Goal: Share content

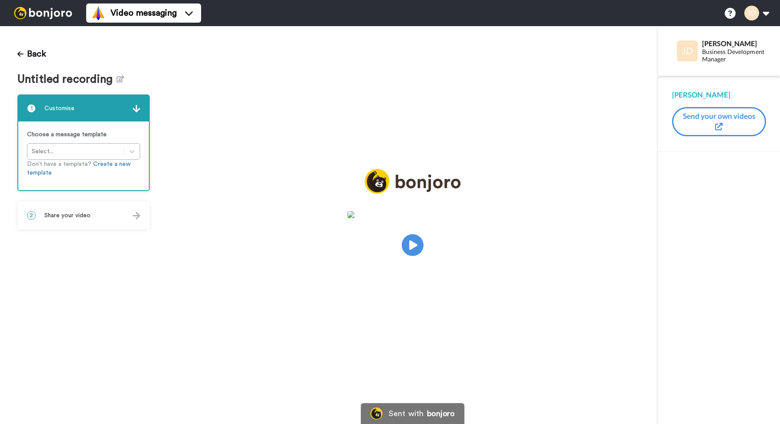
click at [91, 222] on div "2 Share your video" at bounding box center [83, 215] width 131 height 26
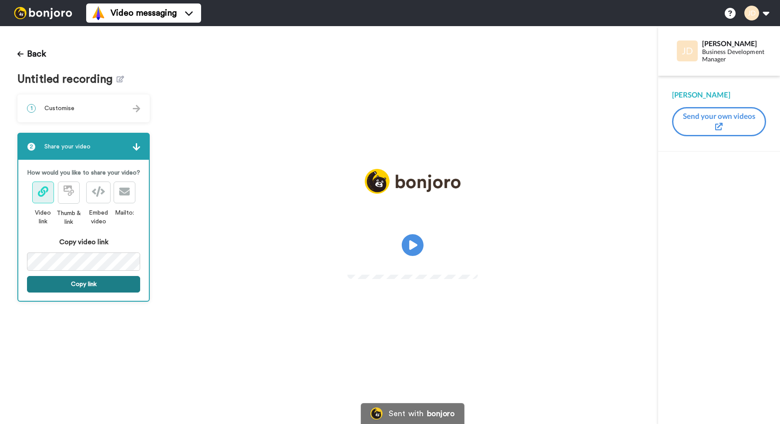
click at [89, 285] on button "Copy link" at bounding box center [83, 284] width 113 height 17
